Goal: Find specific page/section: Find specific page/section

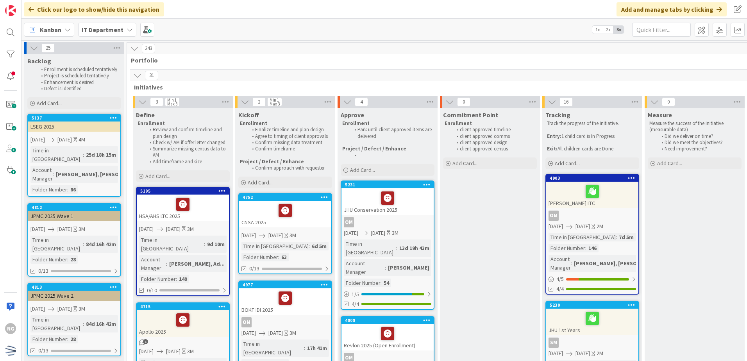
click at [32, 48] on icon at bounding box center [34, 48] width 9 height 9
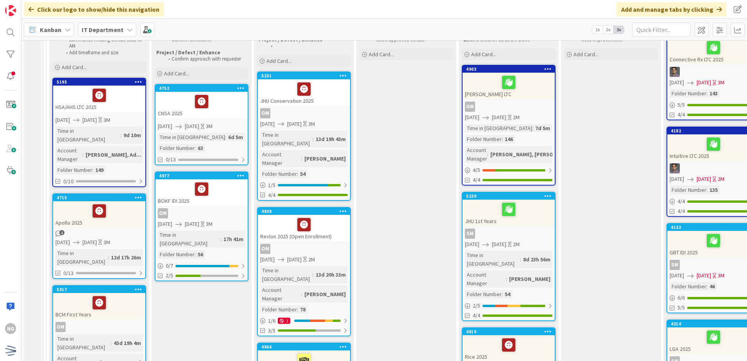
scroll to position [117, 0]
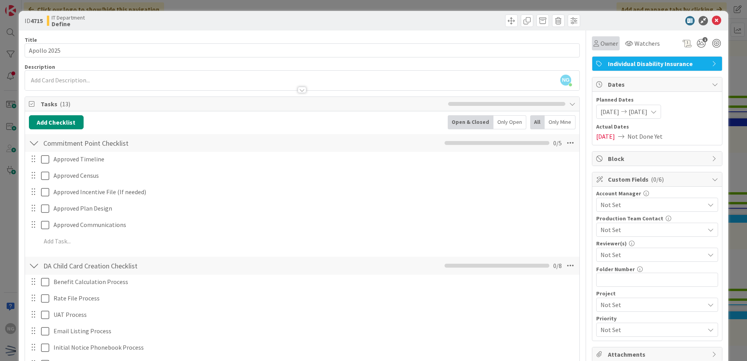
drag, startPoint x: 113, startPoint y: 200, endPoint x: 609, endPoint y: 44, distance: 519.7
click at [609, 44] on span "Owner" at bounding box center [609, 43] width 18 height 9
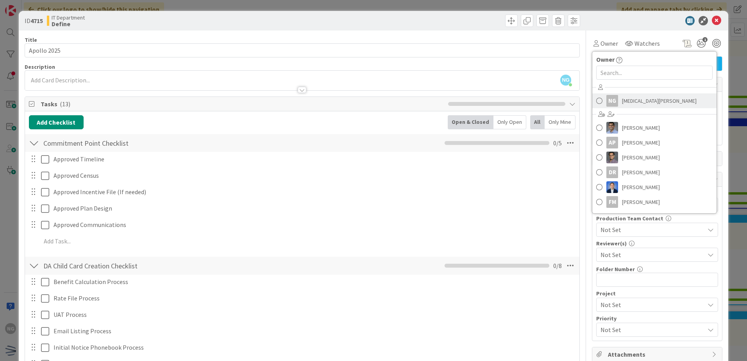
click at [596, 99] on span at bounding box center [599, 101] width 6 height 12
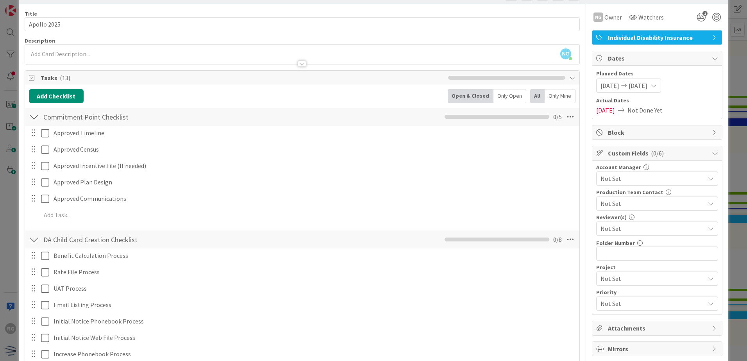
scroll to position [39, 0]
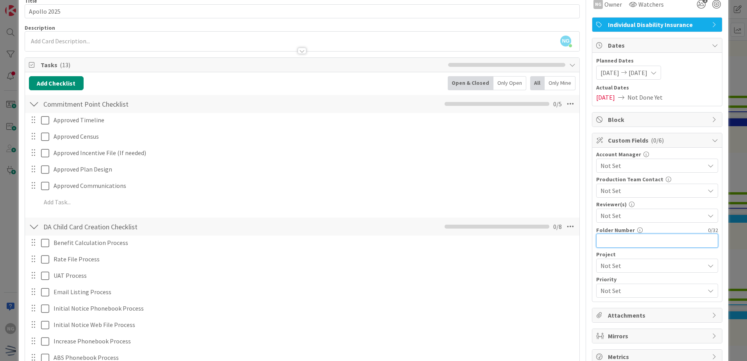
click at [616, 240] on input "text" at bounding box center [657, 241] width 122 height 14
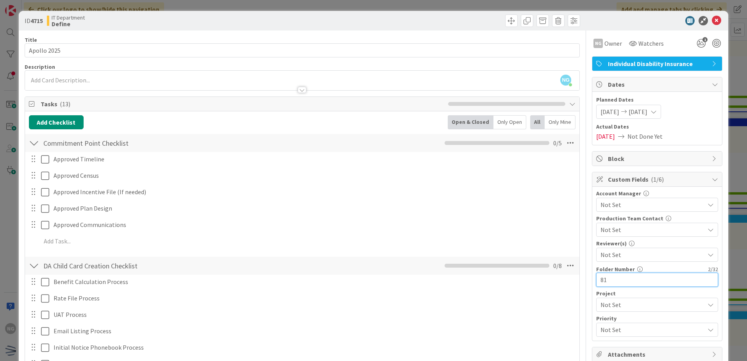
type input "81"
click at [712, 22] on icon at bounding box center [716, 20] width 9 height 9
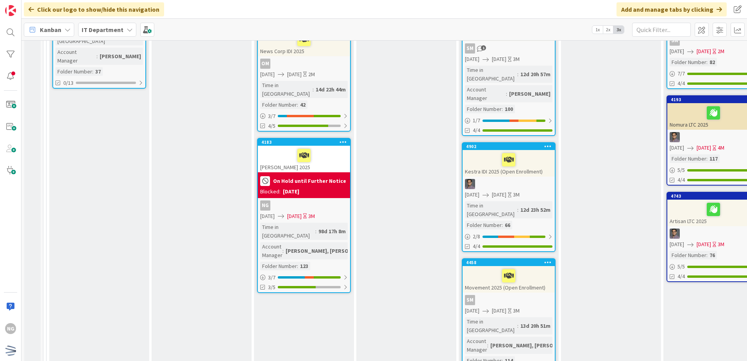
scroll to position [273, 0]
